Goal: Information Seeking & Learning: Learn about a topic

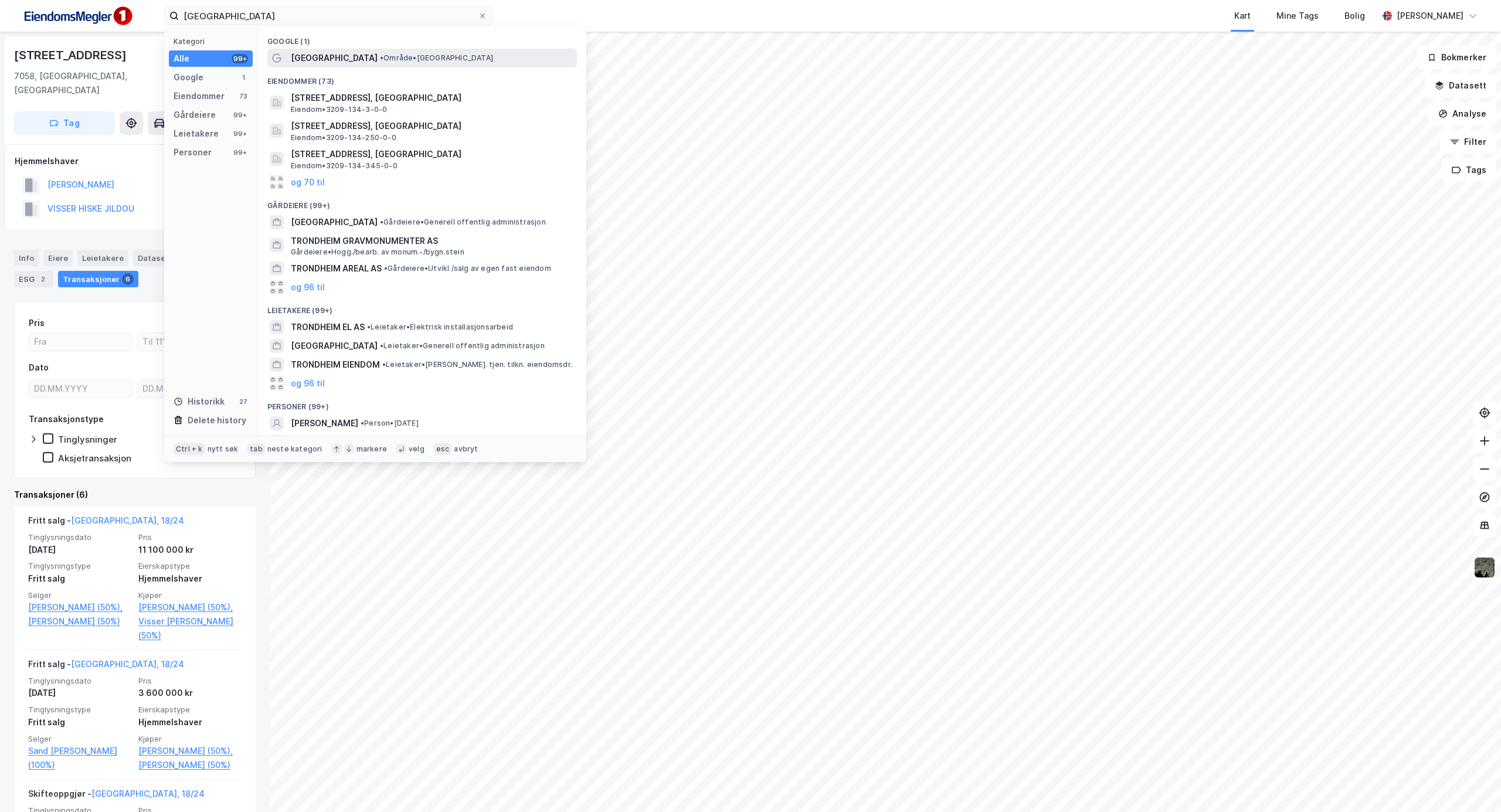
click at [318, 57] on span "[GEOGRAPHIC_DATA]" at bounding box center [334, 57] width 87 height 14
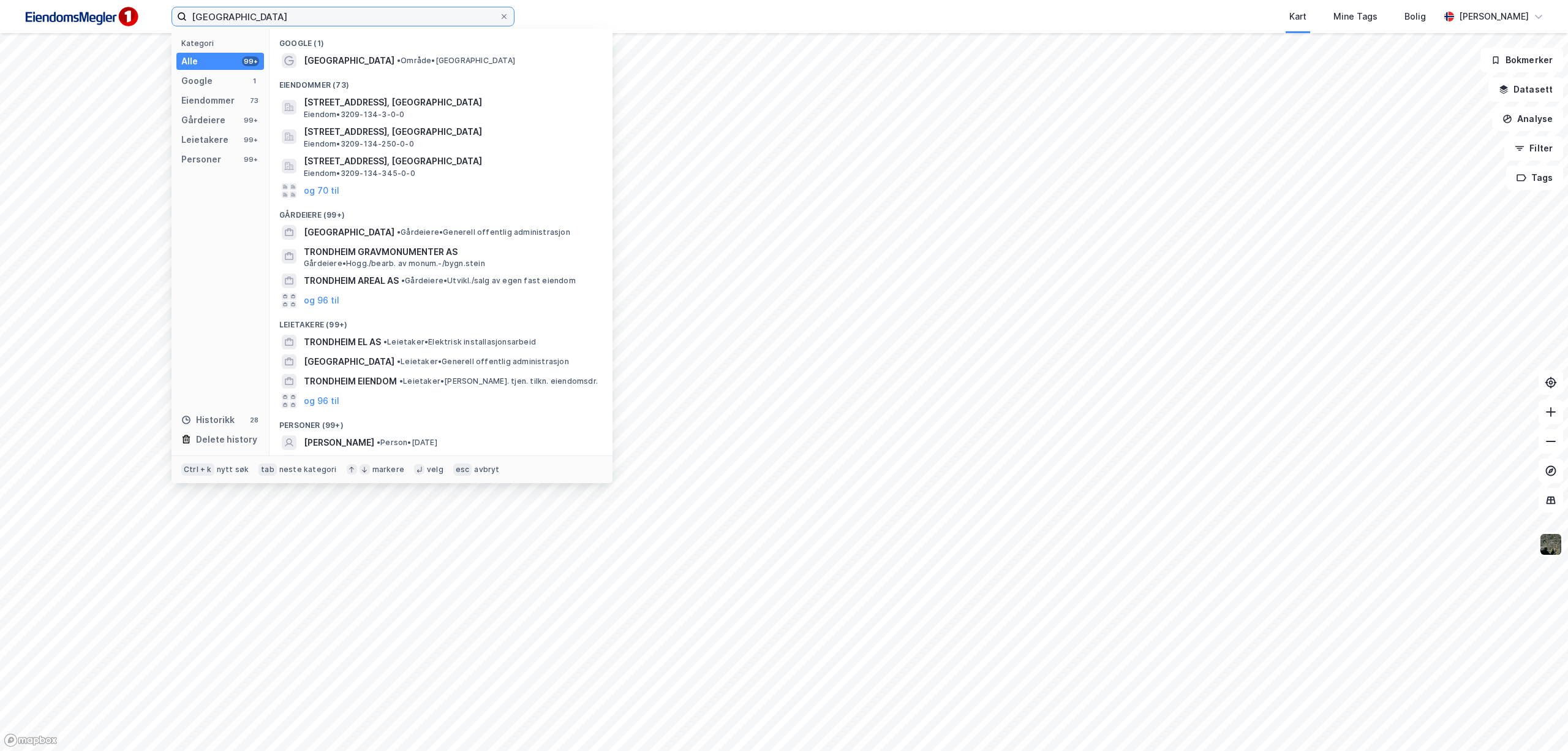
click at [101, 11] on div "trondheim Kategori Alle 99+ Google 1 Eiendommer 73 Gårdeiere 99+ Leietakere 99+…" at bounding box center [784, 16] width 1568 height 33
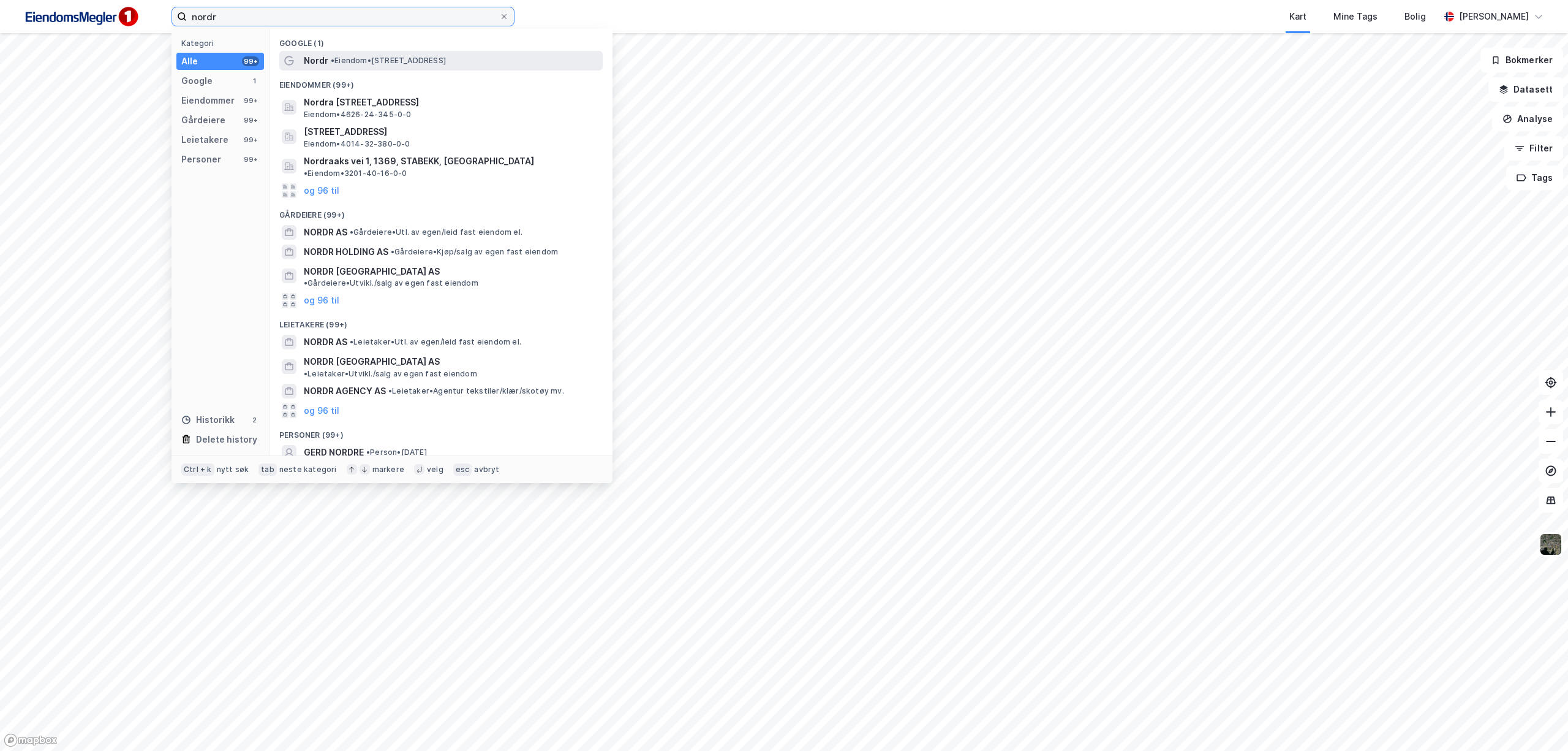
type input "nordr"
click at [331, 59] on span "•" at bounding box center [333, 60] width 4 height 9
